Goal: Task Accomplishment & Management: Use online tool/utility

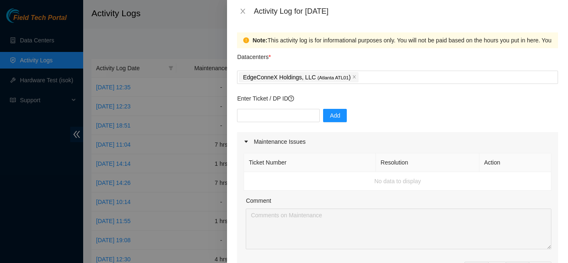
scroll to position [421, 0]
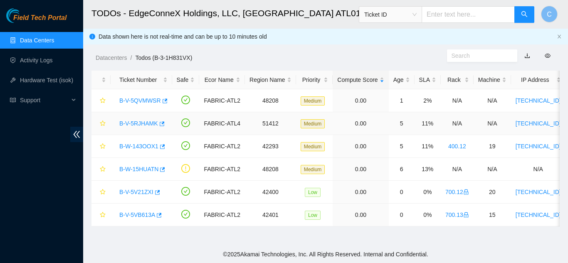
click at [141, 123] on link "B-V-5RJHAMK" at bounding box center [138, 123] width 39 height 7
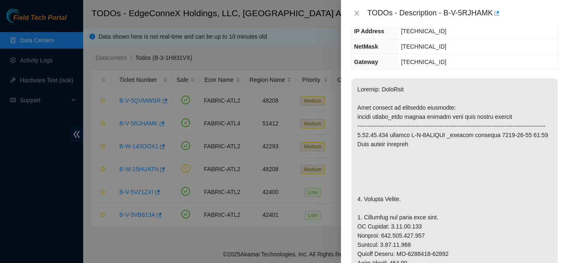
scroll to position [42, 0]
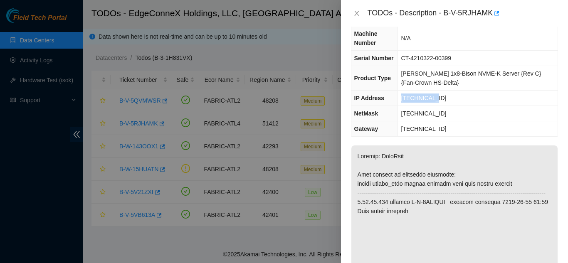
drag, startPoint x: 443, startPoint y: 101, endPoint x: 403, endPoint y: 100, distance: 39.9
click at [403, 100] on td "[TECHNICAL_ID]" at bounding box center [478, 98] width 160 height 15
copy span "[TECHNICAL_ID]"
click at [354, 13] on icon "close" at bounding box center [356, 13] width 7 height 7
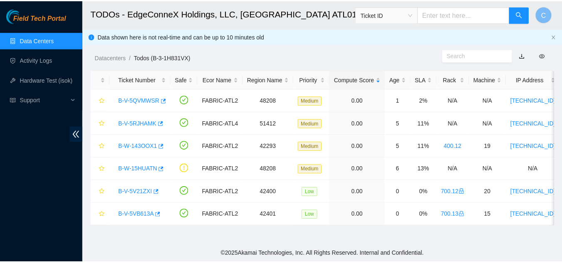
scroll to position [60, 0]
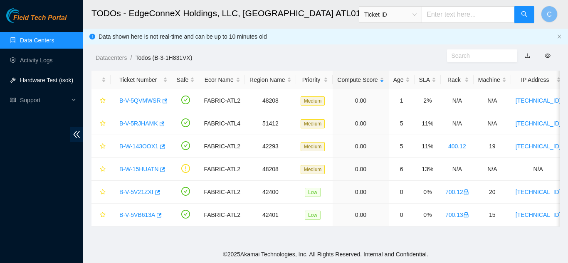
click at [50, 80] on link "Hardware Test (isok)" at bounding box center [46, 80] width 53 height 7
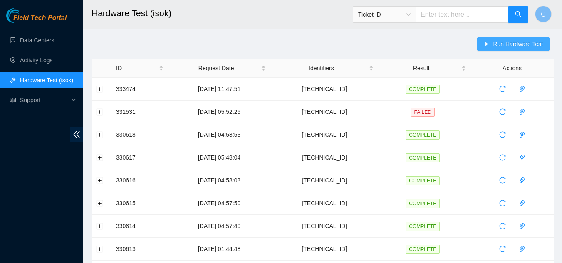
click at [496, 46] on span "Run Hardware Test" at bounding box center [518, 43] width 50 height 9
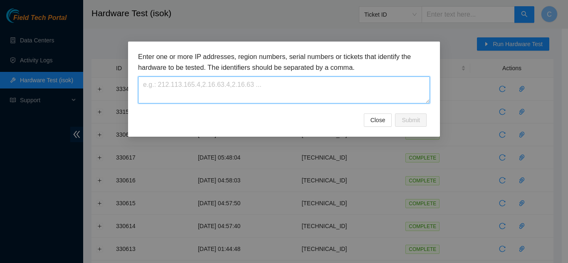
click at [326, 91] on textarea at bounding box center [284, 89] width 292 height 27
paste textarea "2.23.85.212"
type textarea "2.23.85.212"
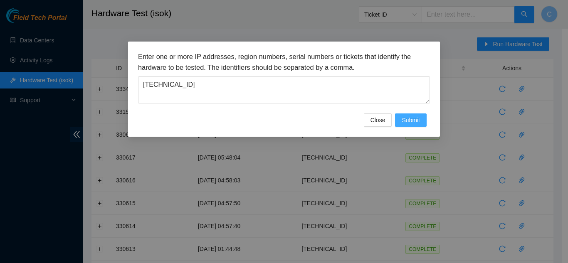
drag, startPoint x: 411, startPoint y: 122, endPoint x: 412, endPoint y: 115, distance: 7.1
click at [412, 122] on span "Submit" at bounding box center [411, 120] width 18 height 9
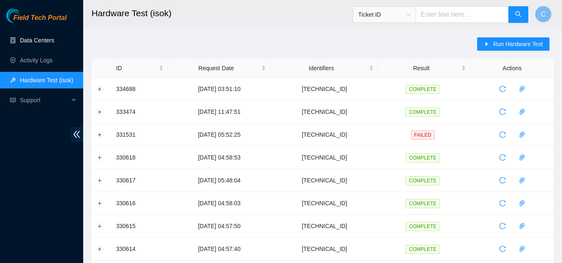
click at [36, 44] on link "Data Centers" at bounding box center [37, 40] width 34 height 7
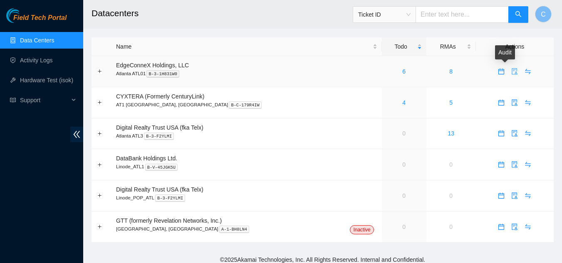
click at [511, 70] on icon "audit" at bounding box center [514, 71] width 7 height 7
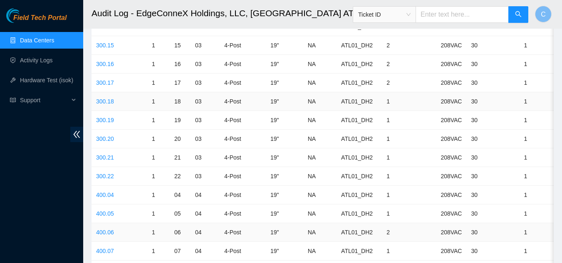
scroll to position [831, 0]
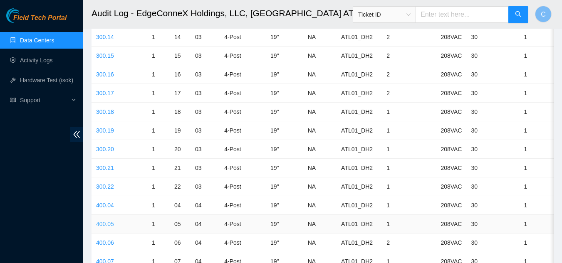
click at [104, 224] on link "400.05" at bounding box center [105, 224] width 18 height 7
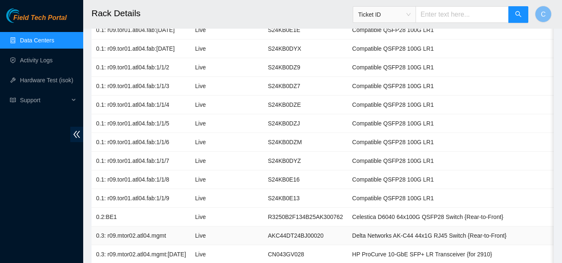
scroll to position [291, 0]
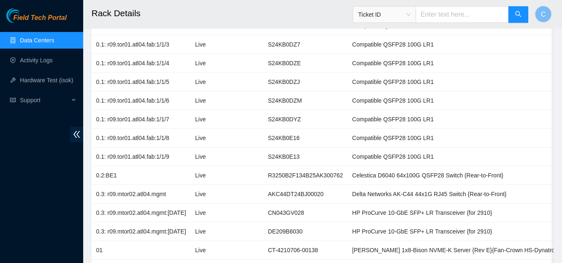
click at [38, 40] on link "Data Centers" at bounding box center [37, 40] width 34 height 7
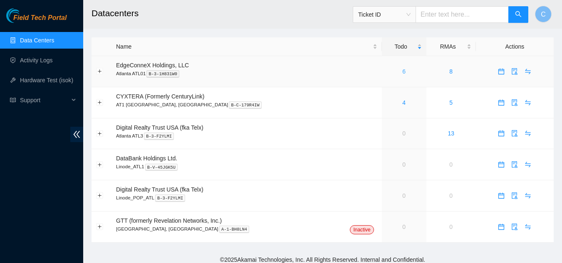
click at [402, 74] on link "6" at bounding box center [403, 71] width 3 height 7
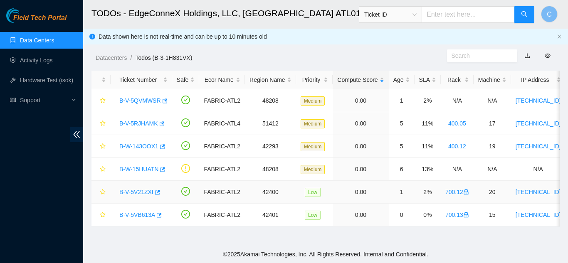
click at [141, 190] on link "B-V-5V21ZXI" at bounding box center [136, 192] width 34 height 7
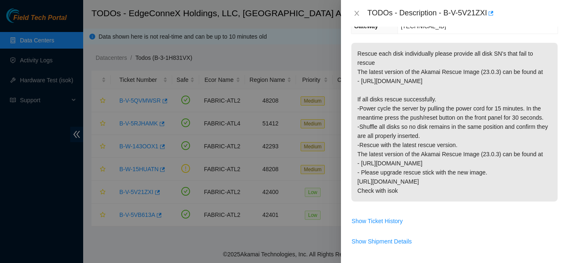
scroll to position [166, 0]
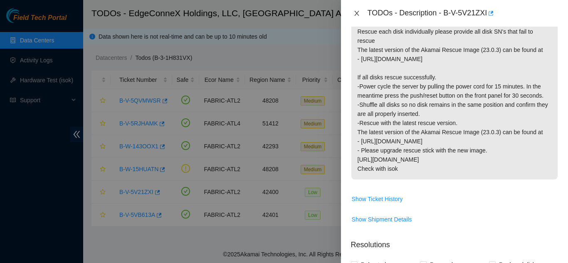
click at [355, 15] on icon "close" at bounding box center [356, 13] width 5 height 5
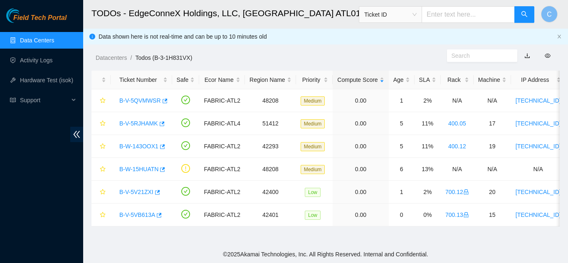
scroll to position [160, 0]
click at [136, 216] on link "B-V-5VB613A" at bounding box center [137, 215] width 36 height 7
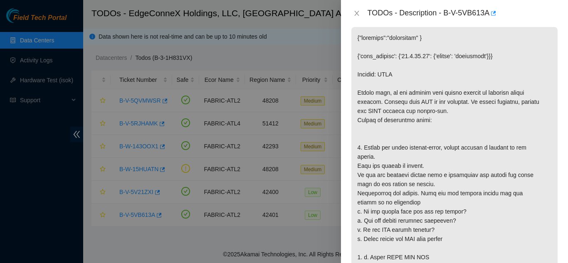
scroll to position [166, 0]
